Goal: Transaction & Acquisition: Book appointment/travel/reservation

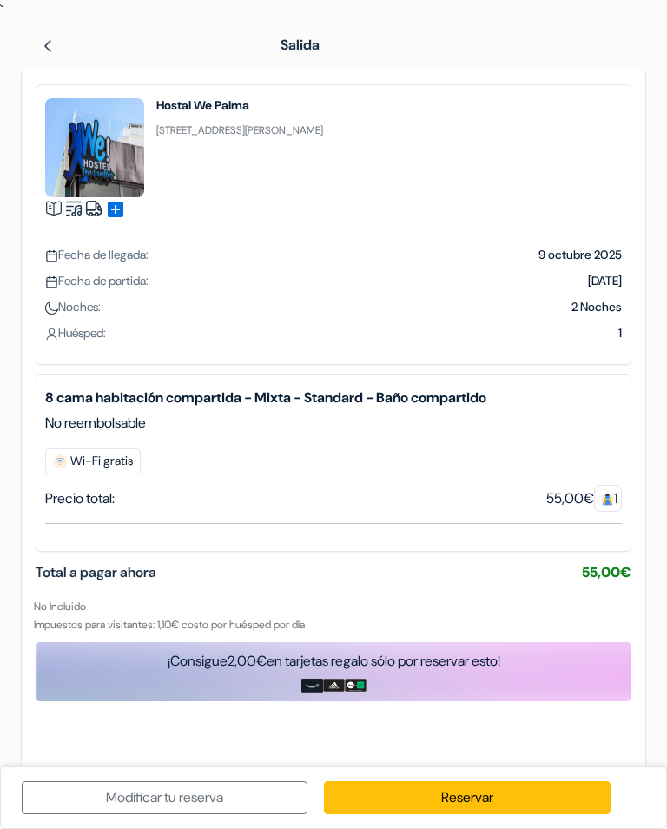
click at [490, 802] on link "Reservar" at bounding box center [467, 797] width 286 height 33
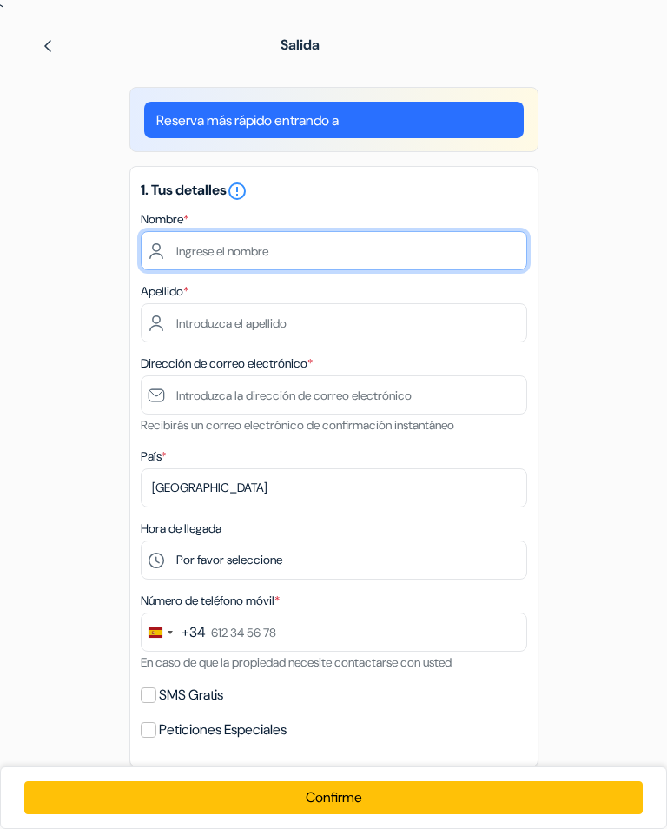
click at [271, 253] on input "text" at bounding box center [334, 250] width 386 height 39
type input "[PERSON_NAME]"
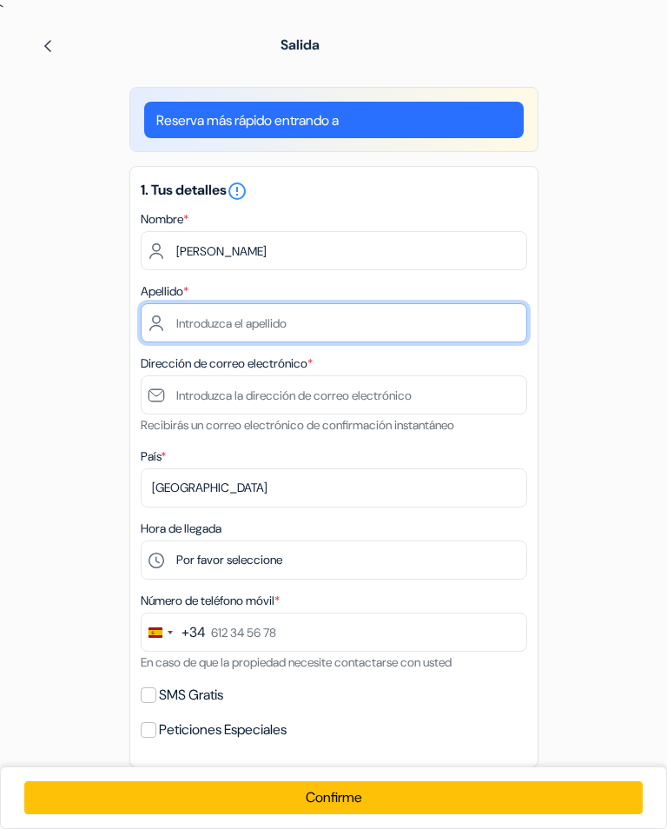
click at [249, 321] on input "text" at bounding box center [334, 322] width 386 height 39
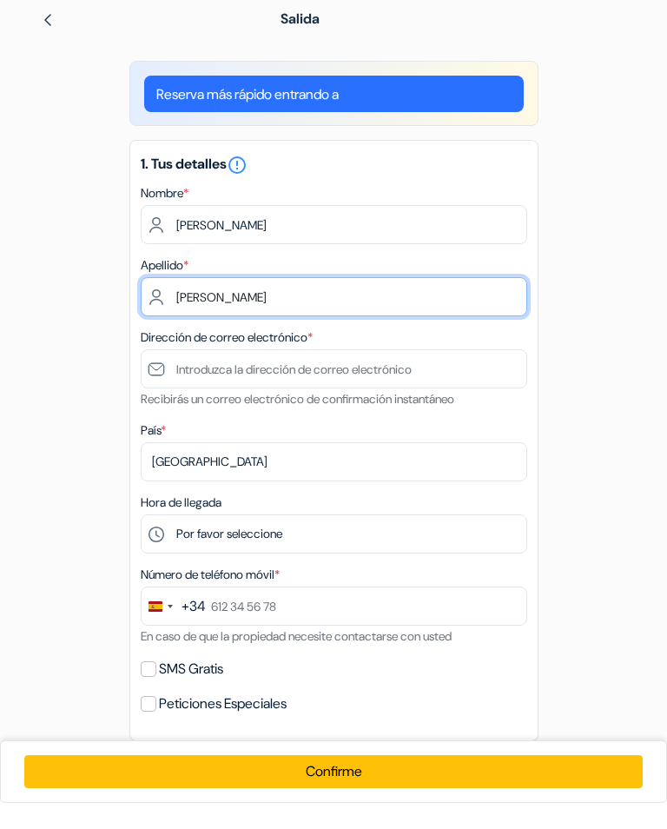
type input "[PERSON_NAME]"
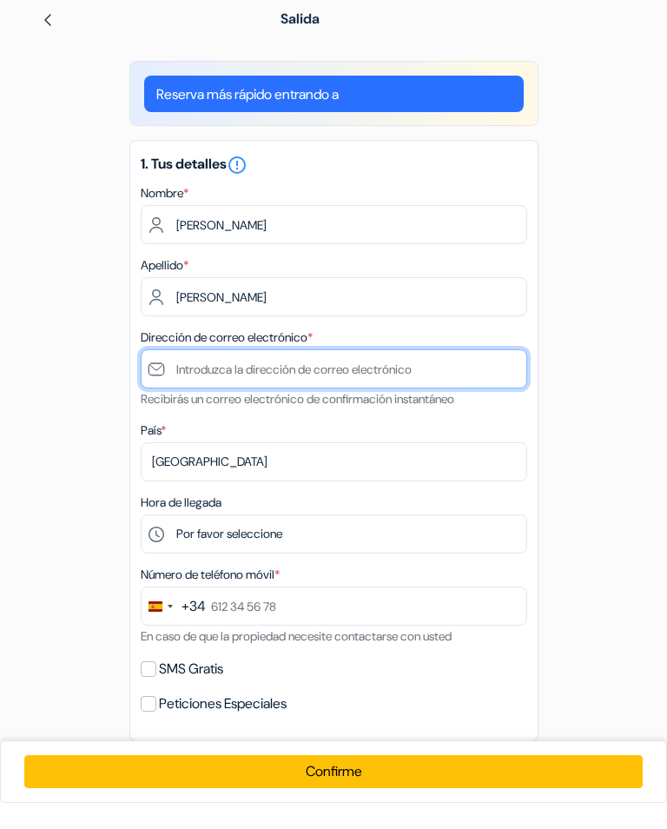
click at [314, 375] on input "text" at bounding box center [334, 394] width 386 height 39
type input "[EMAIL_ADDRESS][DOMAIN_NAME]"
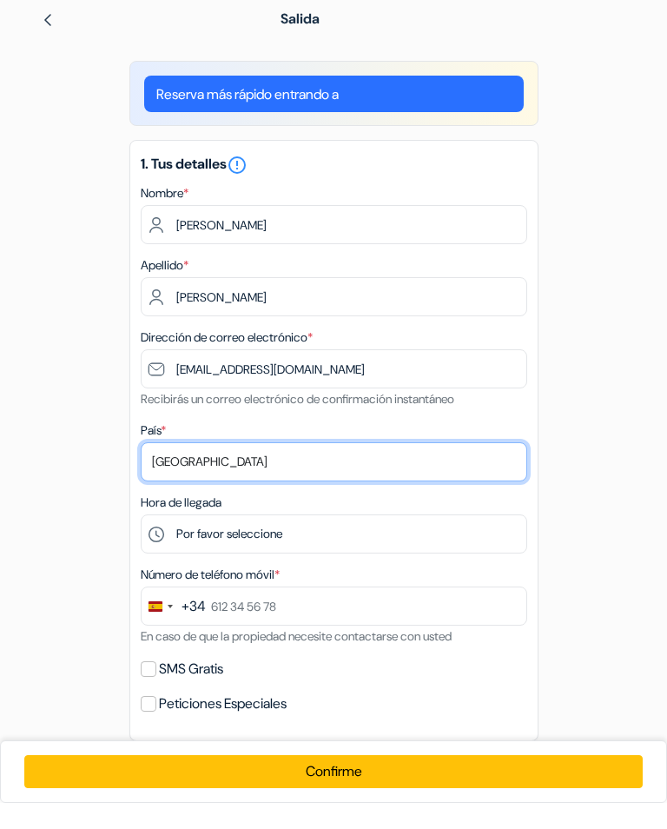
click at [304, 468] on select "Selecciona país Abjasia [GEOGRAPHIC_DATA] [GEOGRAPHIC_DATA] [GEOGRAPHIC_DATA] […" at bounding box center [334, 487] width 386 height 39
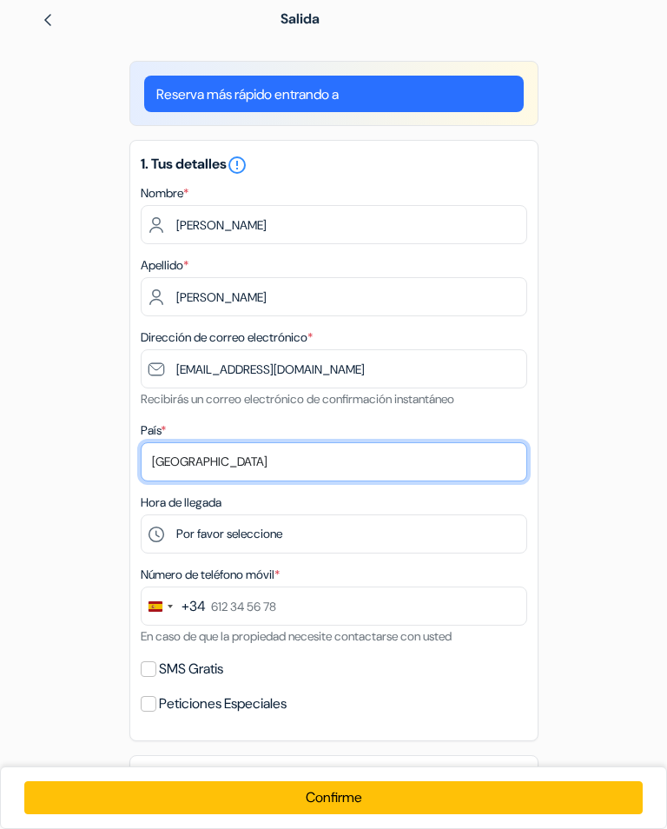
select select "62"
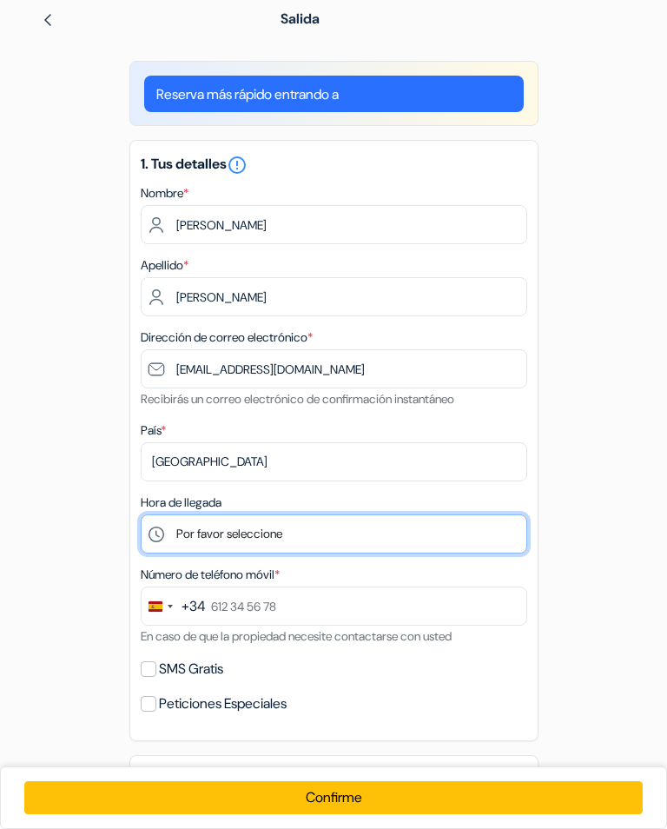
click at [294, 542] on select "Por favor seleccione 1:00 2:00 3:00 4:00 5:00 6:00 7:00 8:00 9:00 10:00 11:00 1…" at bounding box center [334, 533] width 386 height 39
select select "17"
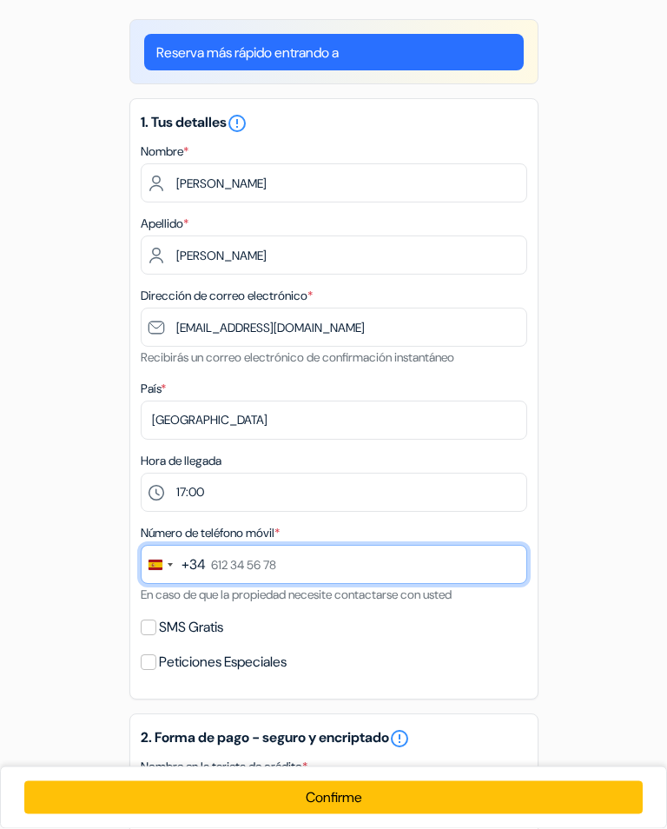
click at [327, 580] on input "text" at bounding box center [334, 564] width 386 height 39
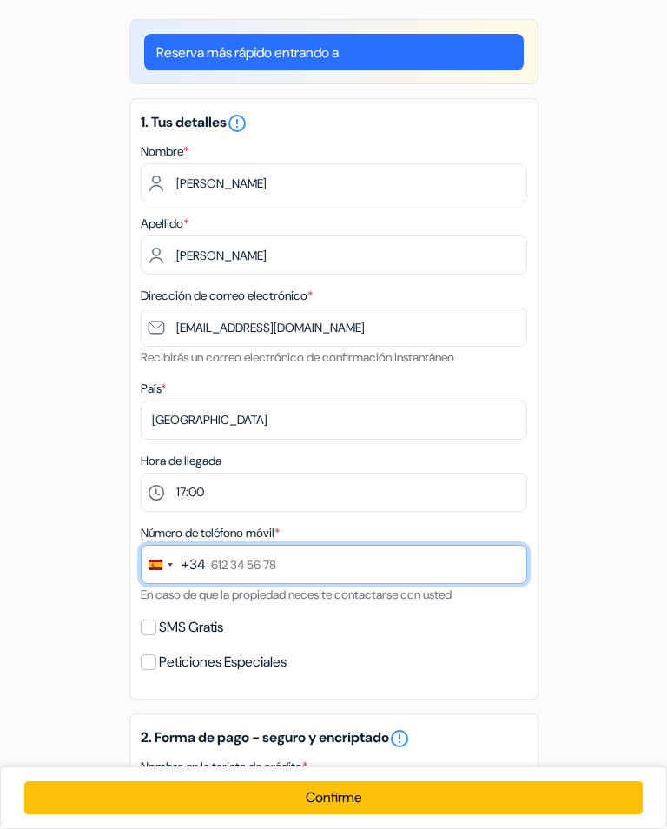
scroll to position [67, 0]
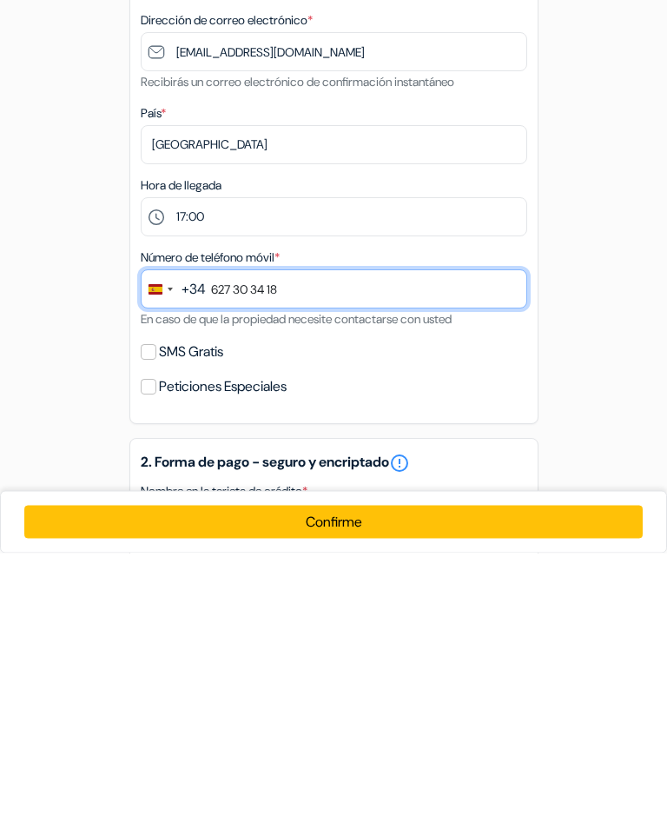
type input "627 30 34 18"
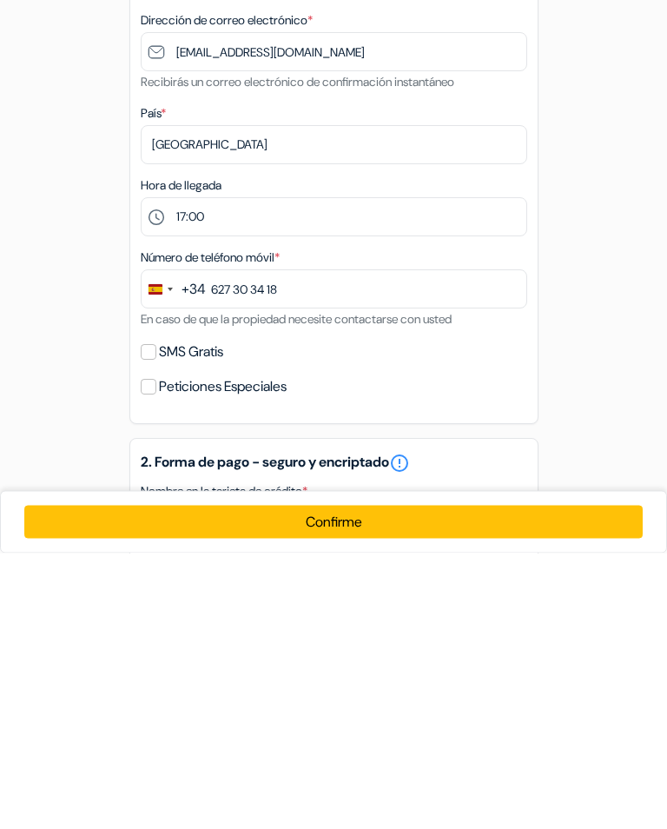
click at [155, 620] on input "SMS Gratis" at bounding box center [149, 628] width 16 height 16
checkbox input "true"
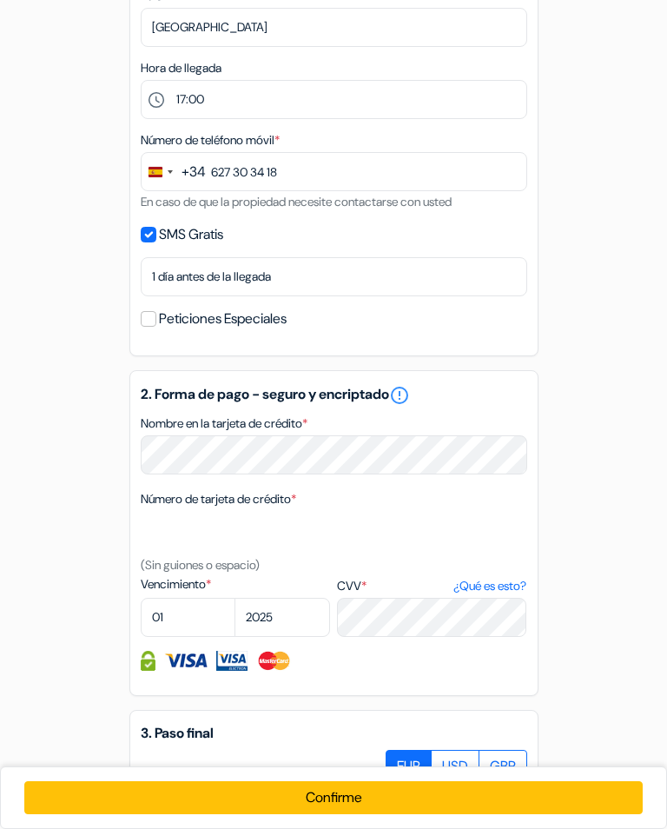
scroll to position [469, 0]
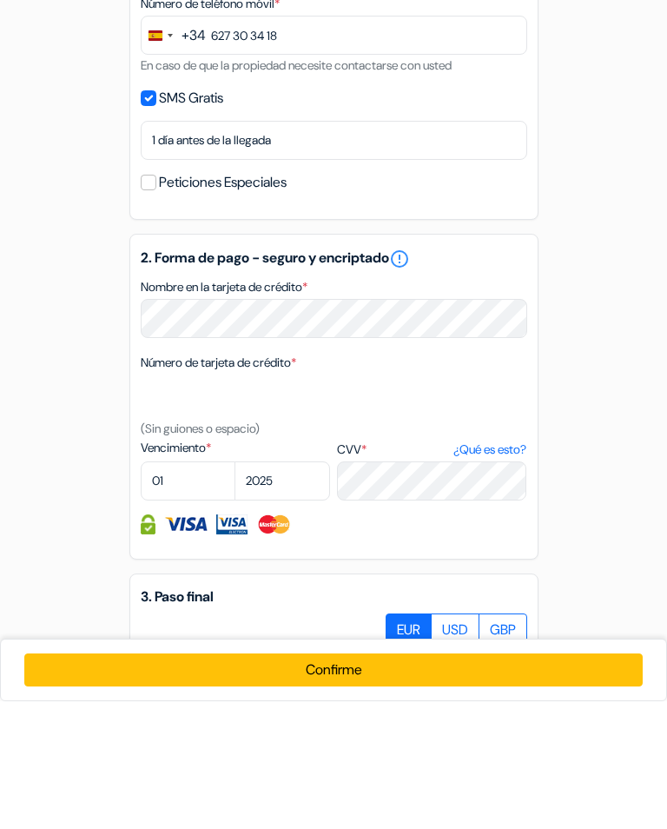
click at [400, 568] on label "CVV * ¿Qué es esto?" at bounding box center [431, 577] width 189 height 18
click at [0, 0] on textarea "Nombre en la tarjeta de crédito *" at bounding box center [0, 0] width 0 height 0
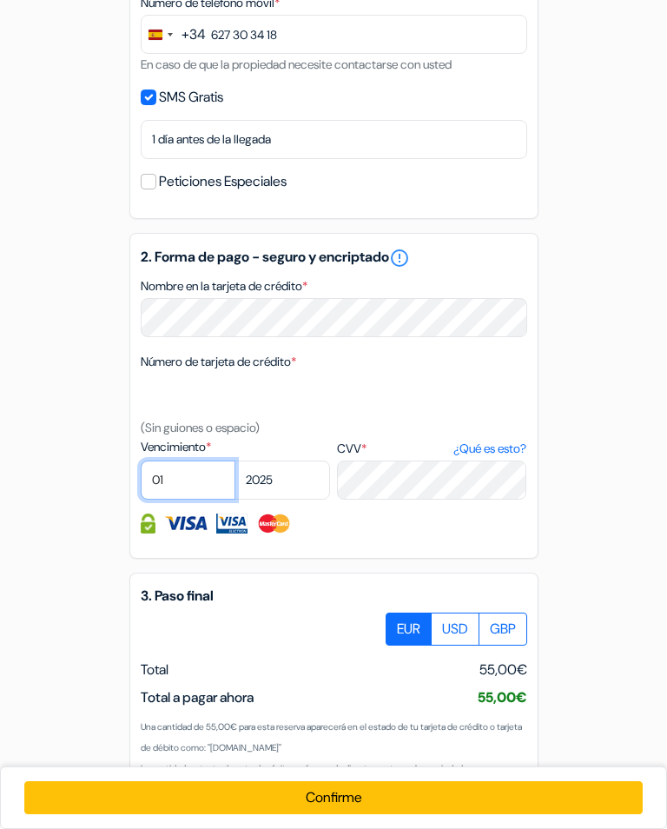
click at [194, 479] on select "01 02 03 04 05 06 07 08 09 10 11 12" at bounding box center [189, 479] width 96 height 39
select select "05"
click at [317, 479] on select "2025 2026 2027 2028 2029 2030 2031 2032 2033 2034 2035 2036 2037 2038 2039 2040…" at bounding box center [282, 479] width 96 height 39
select select "2028"
click at [373, 441] on label "CVV * ¿Qué es esto?" at bounding box center [431, 448] width 189 height 18
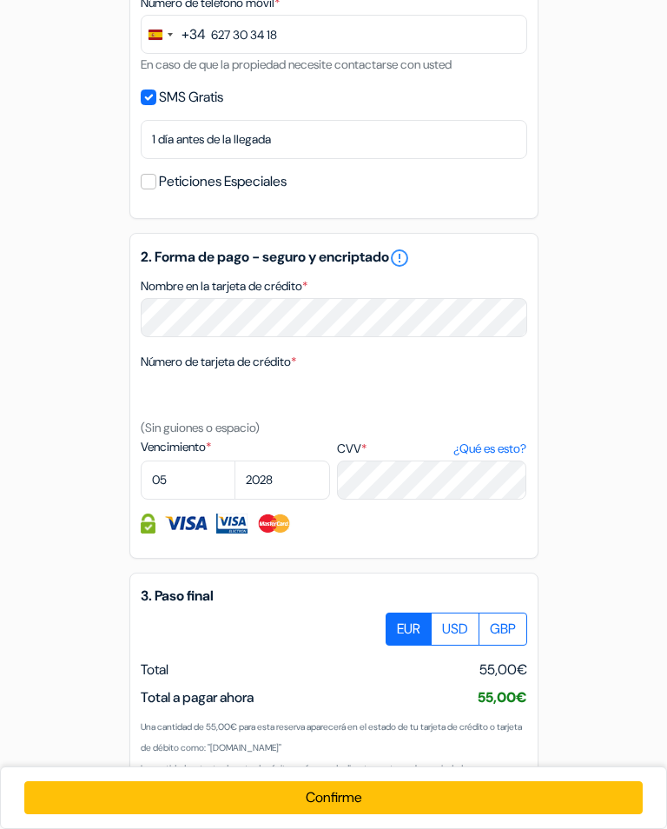
click at [0, 0] on textarea "Nombre en la tarjeta de crédito *" at bounding box center [0, 0] width 0 height 0
click at [367, 453] on span "*" at bounding box center [363, 448] width 5 height 16
click at [0, 0] on textarea "Nombre en la tarjeta de crédito *" at bounding box center [0, 0] width 0 height 0
click at [349, 452] on label "CVV * ¿Qué es esto?" at bounding box center [431, 448] width 189 height 18
click at [0, 0] on textarea "Nombre en la tarjeta de crédito *" at bounding box center [0, 0] width 0 height 0
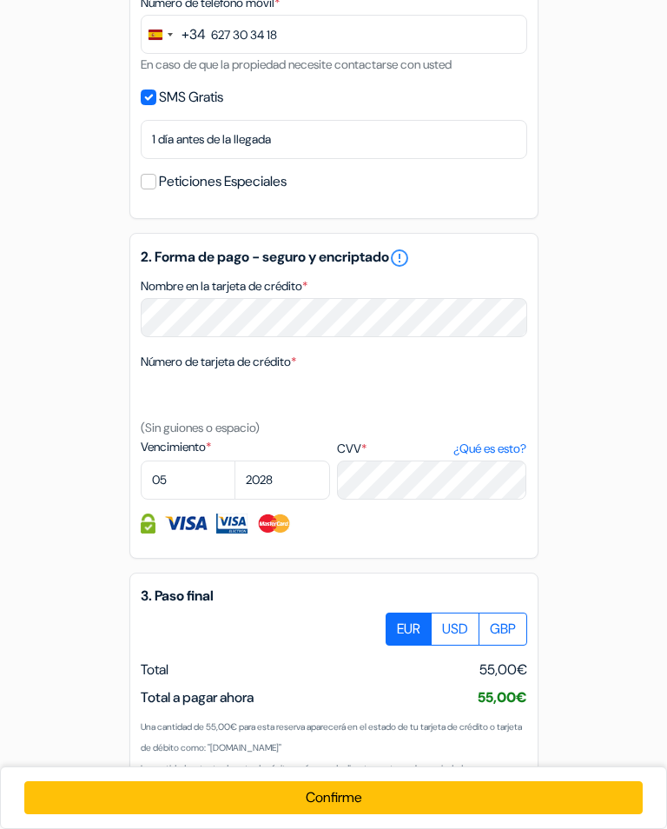
click at [373, 446] on label "CVV * ¿Qué es esto?" at bounding box center [431, 448] width 189 height 18
click at [0, 0] on textarea "Nombre en la tarjeta de crédito *" at bounding box center [0, 0] width 0 height 0
click at [493, 446] on link "¿Qué es esto?" at bounding box center [489, 448] width 73 height 18
click at [492, 457] on link "¿Qué es esto?" at bounding box center [489, 448] width 73 height 18
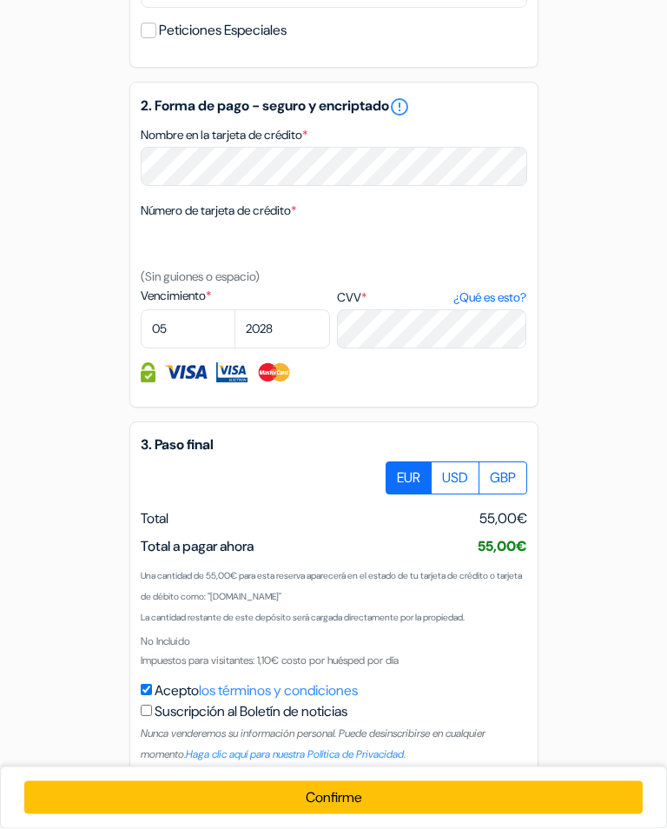
scroll to position [763, 0]
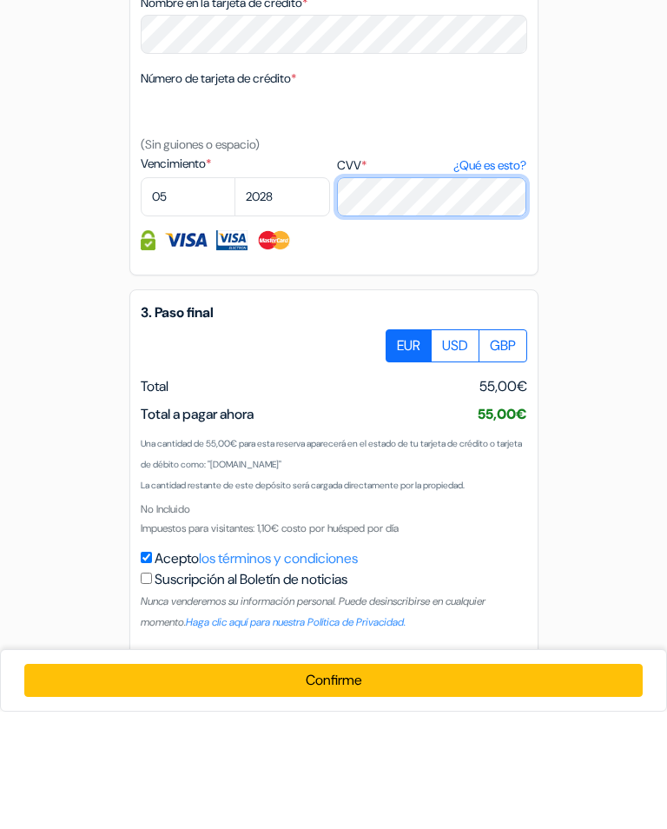
click at [333, 781] on button "Confirme Loading..." at bounding box center [333, 797] width 618 height 33
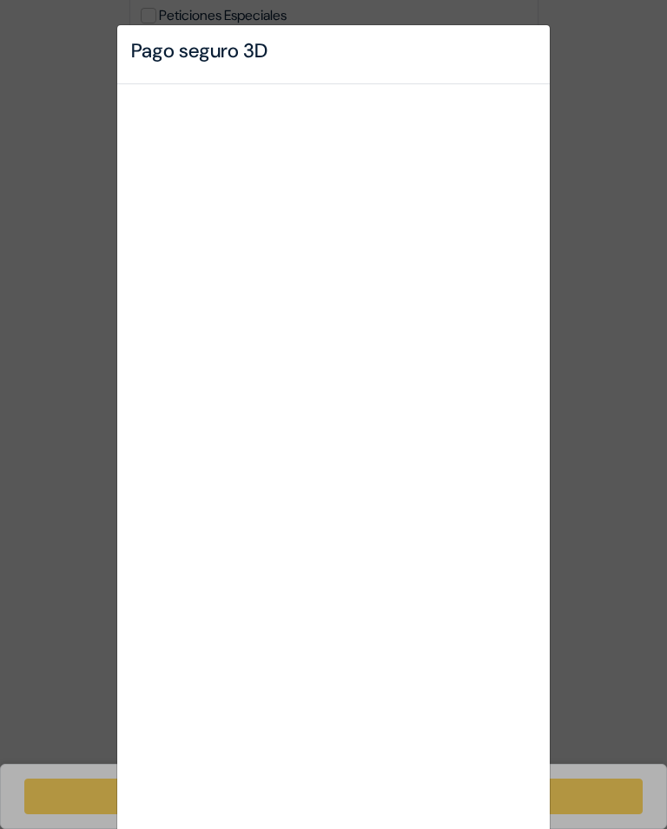
scroll to position [0, 0]
